Goal: Task Accomplishment & Management: Use online tool/utility

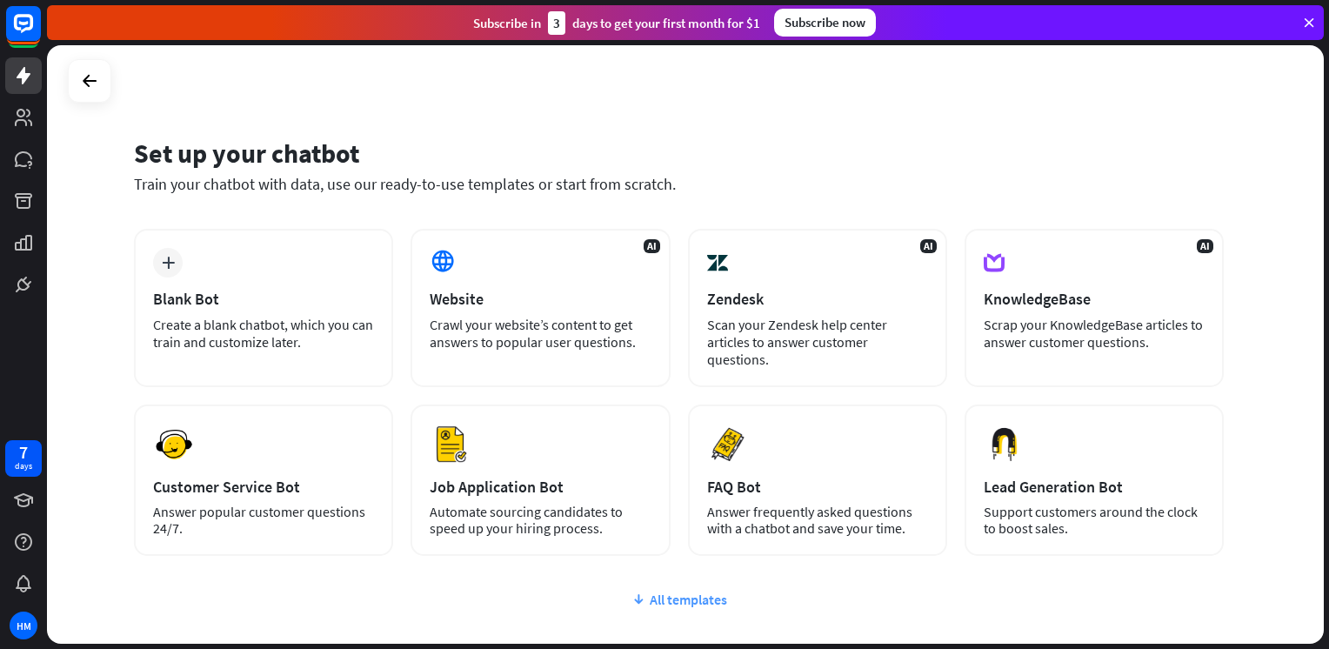
click at [684, 599] on div "All templates" at bounding box center [679, 599] width 1090 height 17
click at [638, 196] on div "Set up your chatbot Train your chatbot with data, use our ready-to-use template…" at bounding box center [679, 176] width 1090 height 105
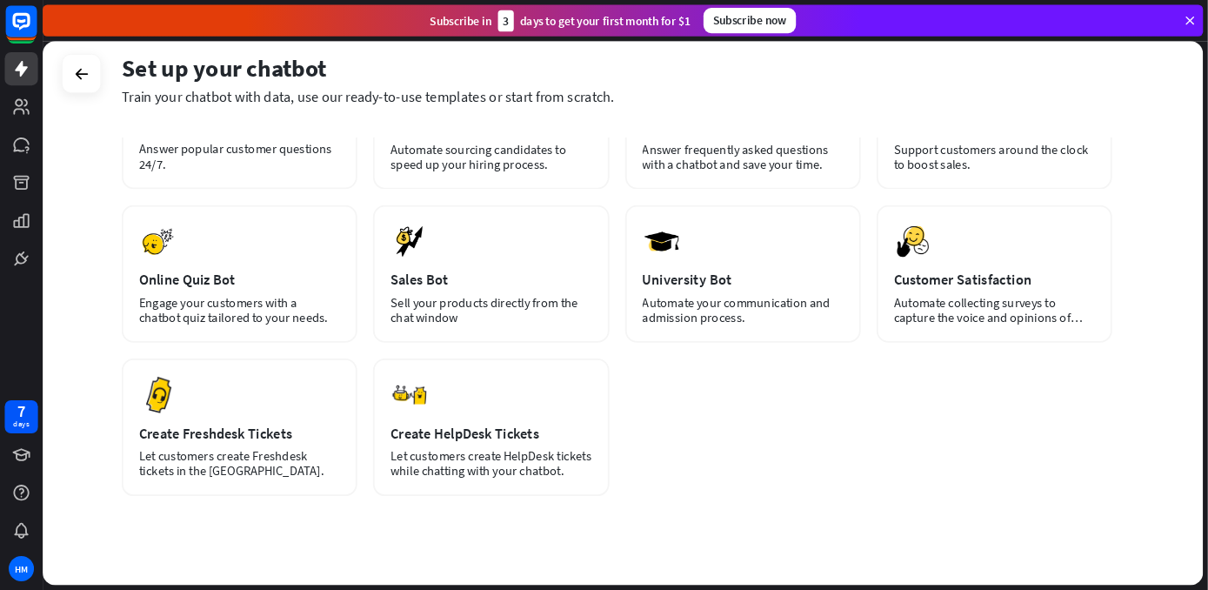
scroll to position [368, 0]
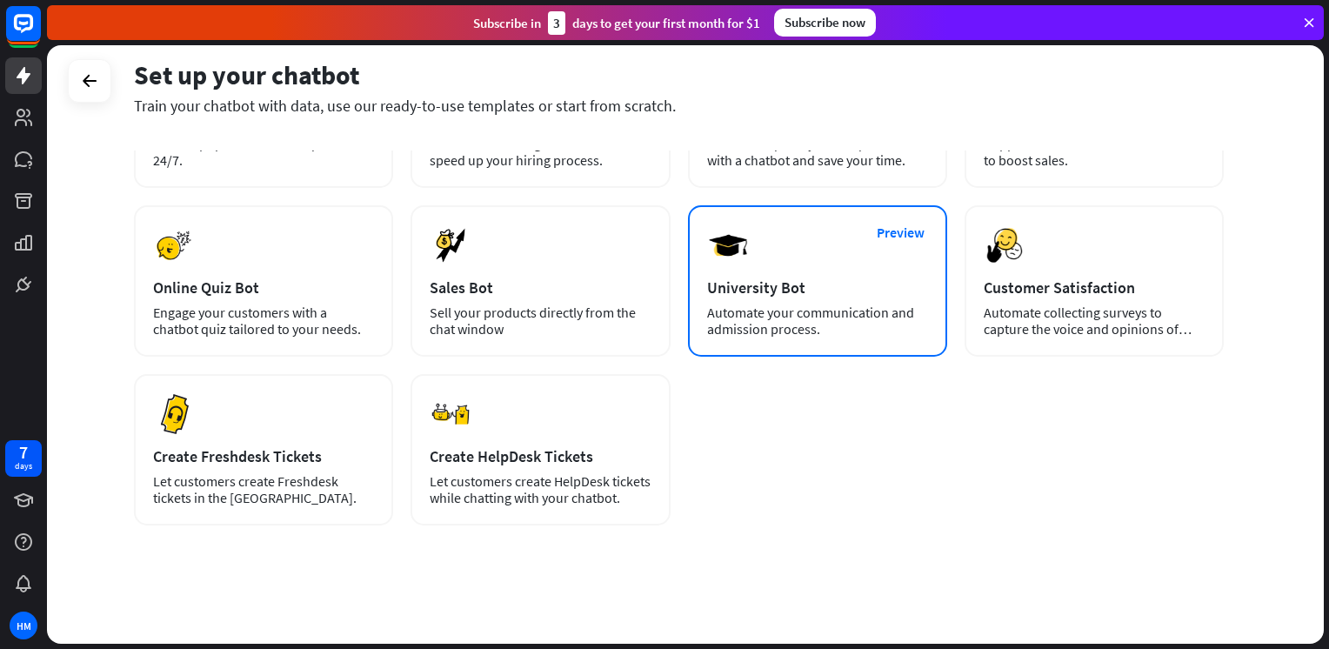
click at [810, 270] on div "Preview University Bot Automate your communication and admission process." at bounding box center [817, 280] width 259 height 151
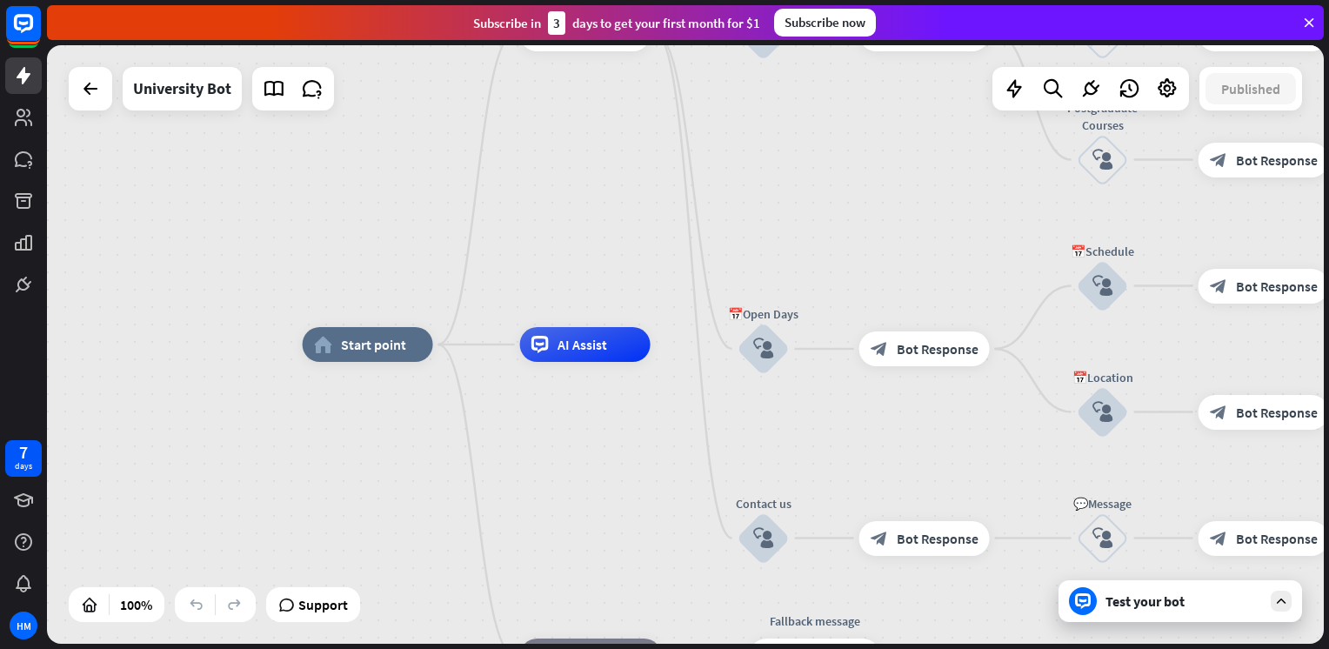
click at [751, 272] on div "home_2 Start point Welcome message block_bot_response Bot Response ✨Main menu b…" at bounding box center [685, 344] width 1277 height 598
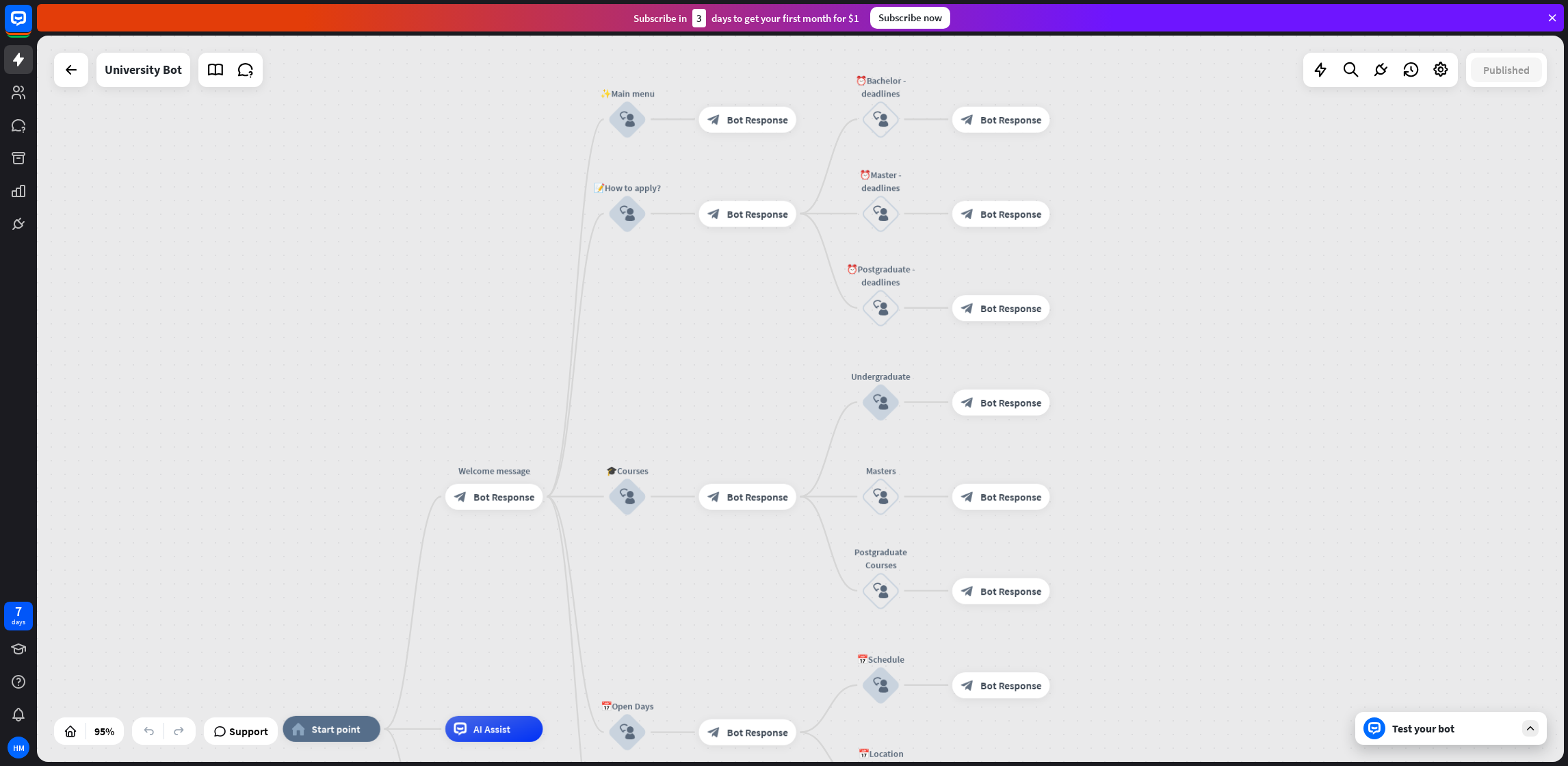
drag, startPoint x: 743, startPoint y: 160, endPoint x: 771, endPoint y: 620, distance: 460.9
click at [771, 510] on div "home_2 Start point Welcome message block_bot_response Bot Response ✨Main menu b…" at bounding box center [800, 398] width 1527 height 727
click at [733, 113] on span "Bot Response" at bounding box center [757, 120] width 61 height 13
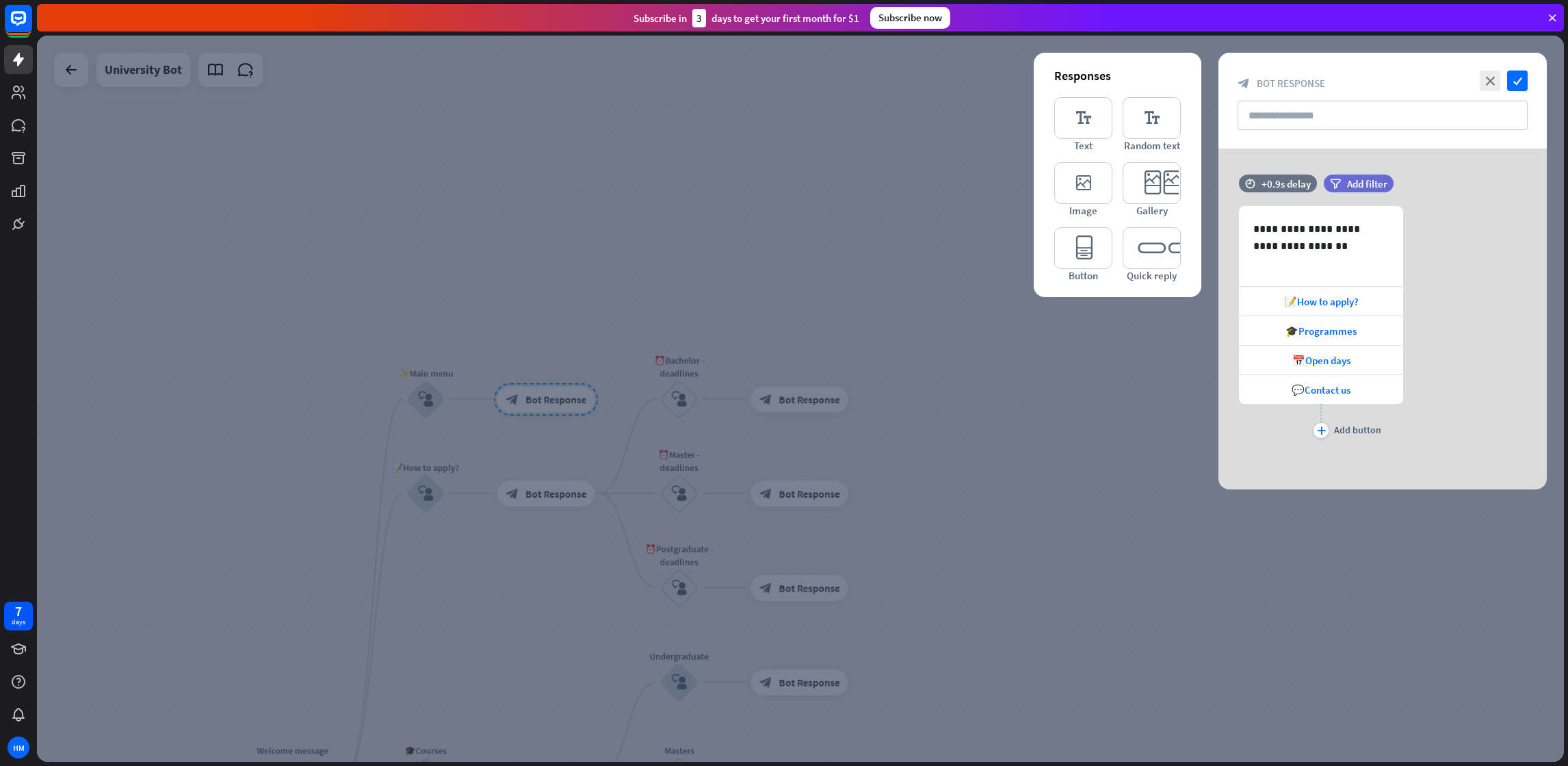
click at [840, 124] on div at bounding box center [800, 398] width 1527 height 727
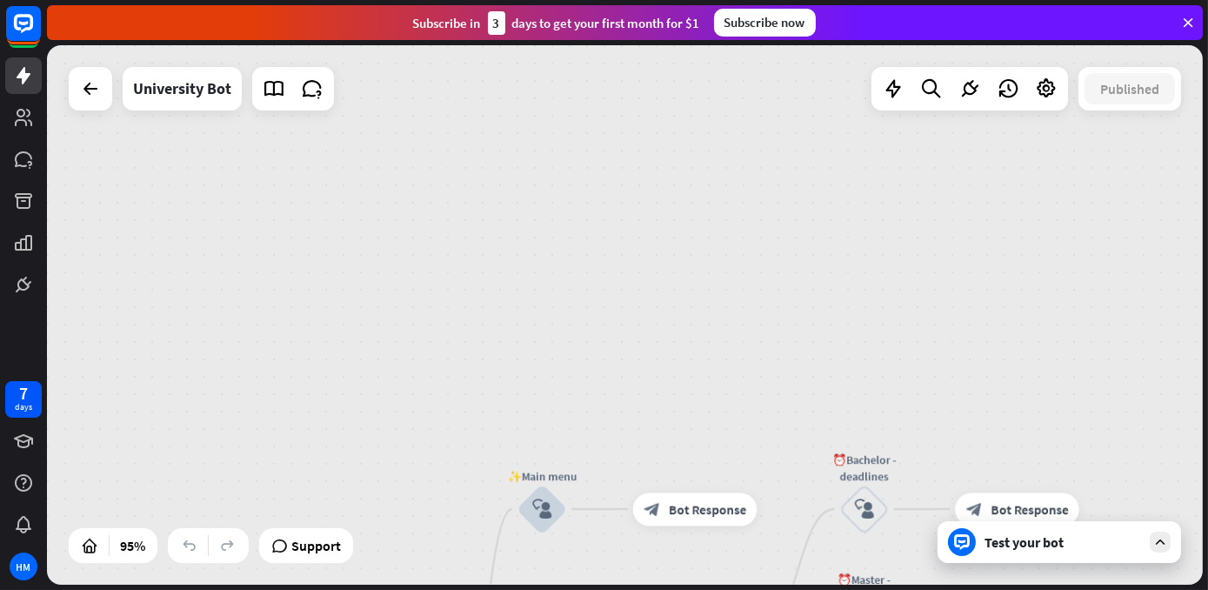
drag, startPoint x: 1990, startPoint y: 0, endPoint x: 595, endPoint y: 374, distance: 1444.3
click at [595, 374] on div "home_2 Start point Welcome message block_bot_response Bot Response ✨Main menu b…" at bounding box center [625, 314] width 1156 height 539
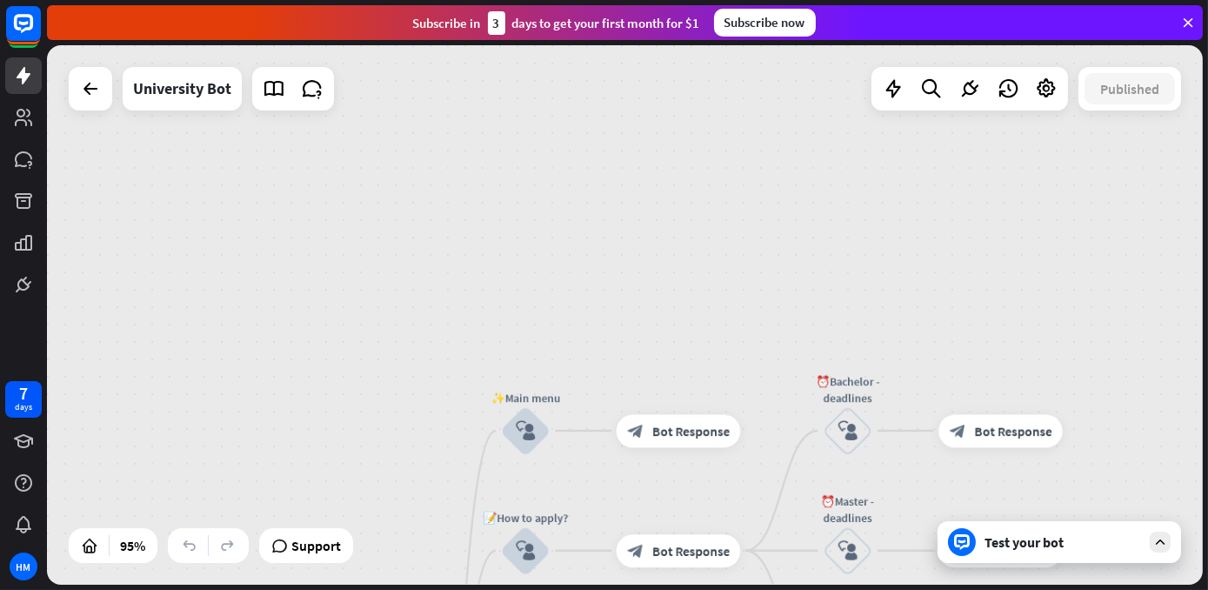
drag, startPoint x: 595, startPoint y: 374, endPoint x: 571, endPoint y: 240, distance: 136.1
click at [571, 258] on div "home_2 Start point Welcome message block_bot_response Bot Response ✨Main menu b…" at bounding box center [625, 314] width 1156 height 539
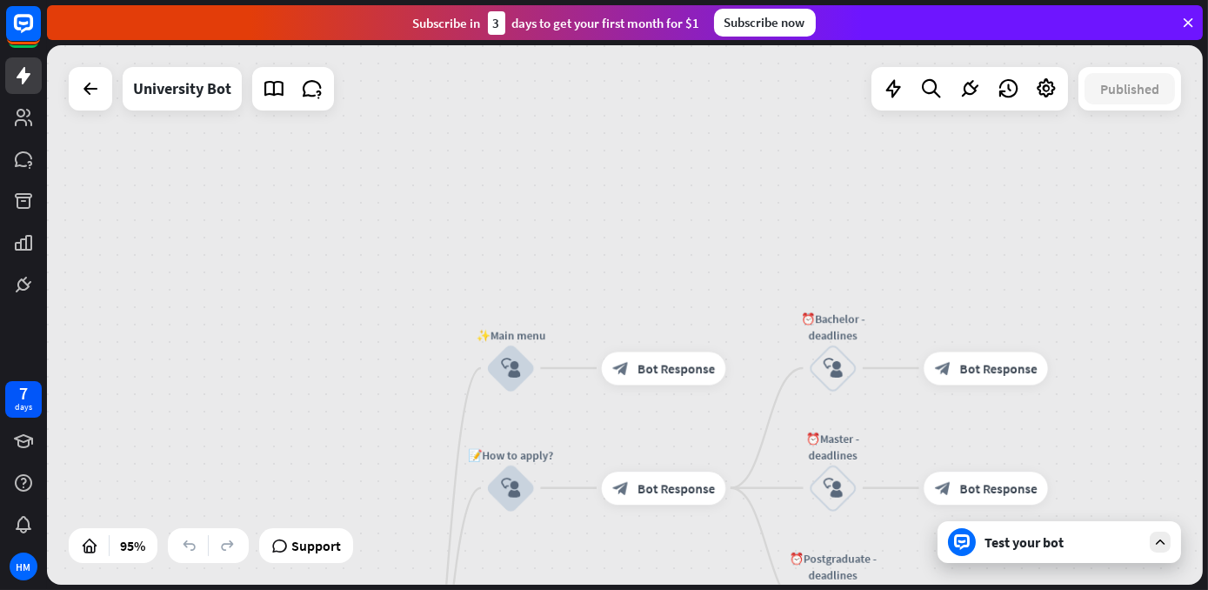
drag, startPoint x: 570, startPoint y: 233, endPoint x: 545, endPoint y: 132, distance: 103.8
click at [545, 132] on div "home_2 Start point Welcome message block_bot_response Bot Response ✨Main menu b…" at bounding box center [625, 314] width 1156 height 539
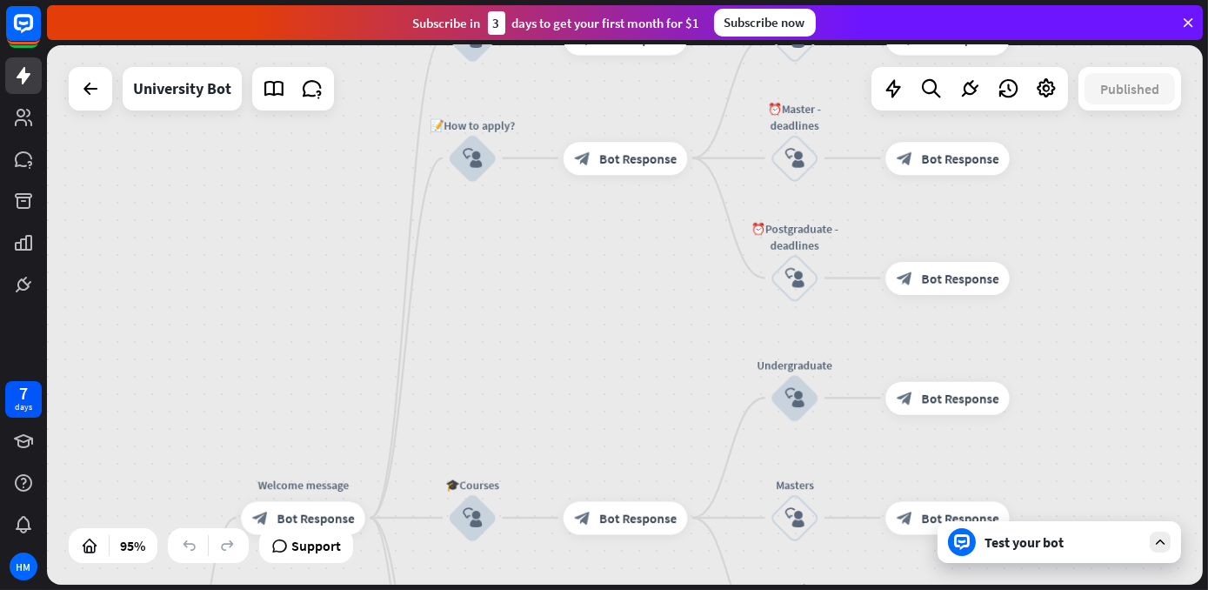
drag, startPoint x: 591, startPoint y: 352, endPoint x: 569, endPoint y: 98, distance: 255.0
click at [569, 98] on div "home_2 Start point Welcome message block_bot_response Bot Response ✨Main menu b…" at bounding box center [625, 314] width 1156 height 539
